Goal: Task Accomplishment & Management: Use online tool/utility

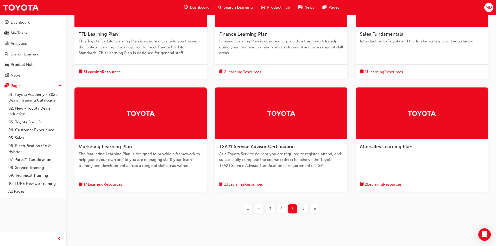
scroll to position [120, 0]
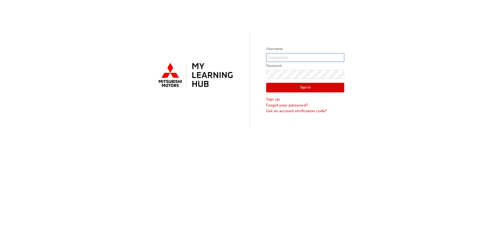
type input "0005976914"
click at [309, 83] on button "Sign In" at bounding box center [305, 88] width 78 height 10
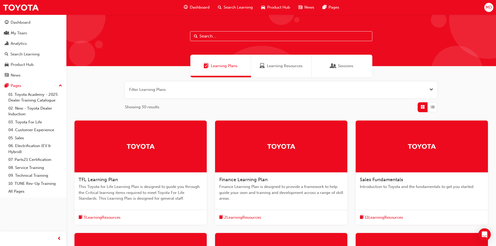
scroll to position [120, 0]
